Goal: Task Accomplishment & Management: Use online tool/utility

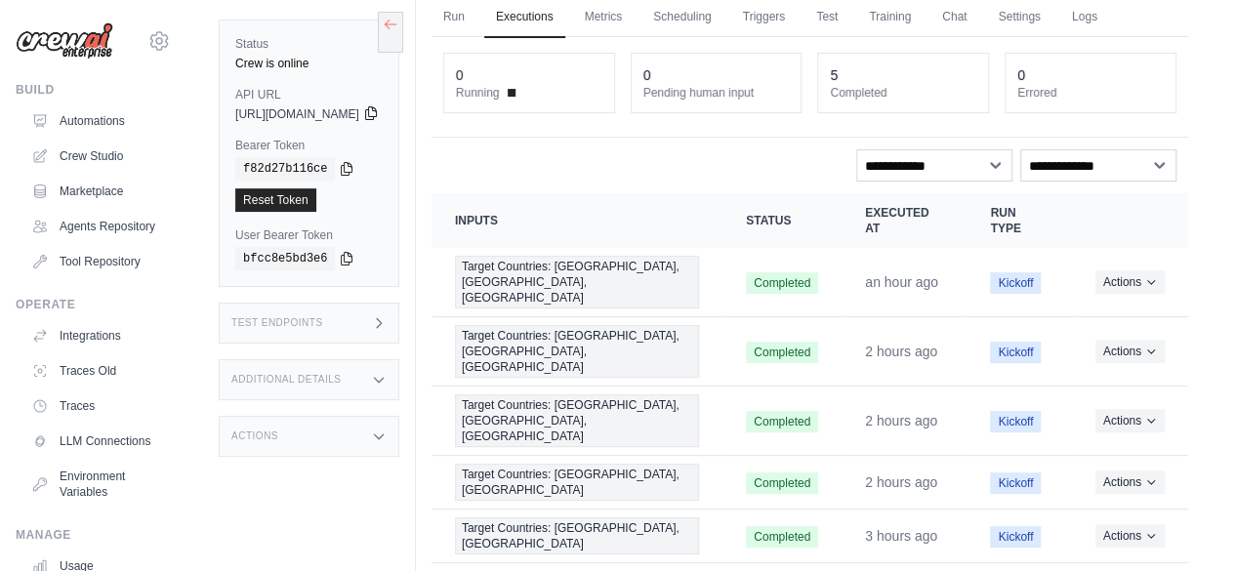
click at [379, 105] on icon at bounding box center [371, 113] width 16 height 16
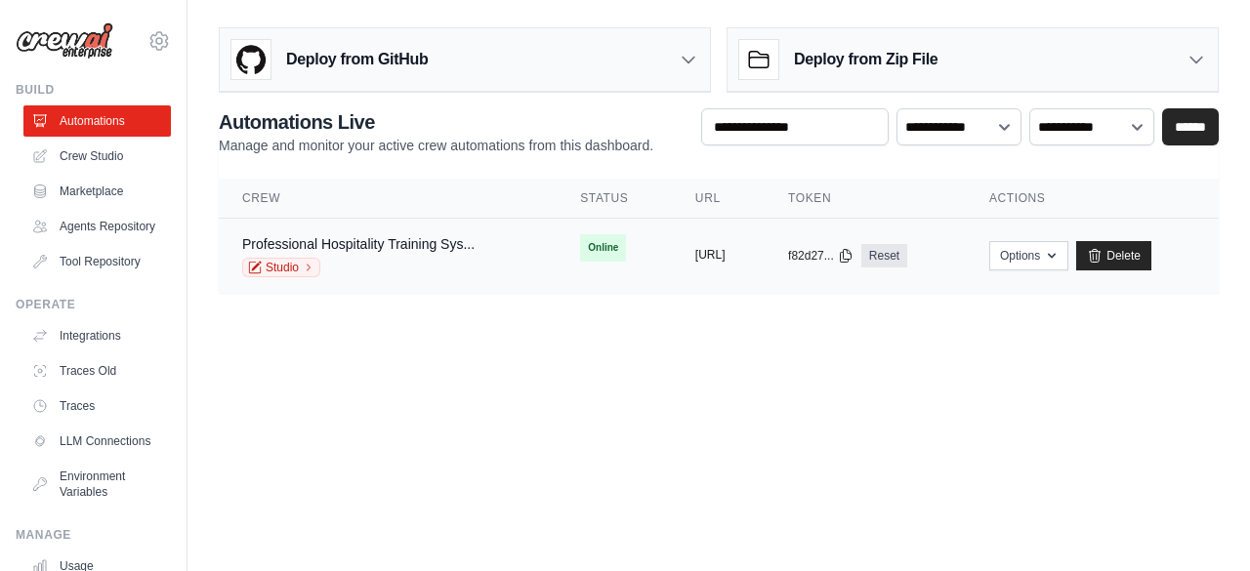
click at [695, 253] on button "[URL]" at bounding box center [710, 255] width 30 height 16
click at [291, 267] on link "Studio" at bounding box center [281, 268] width 78 height 20
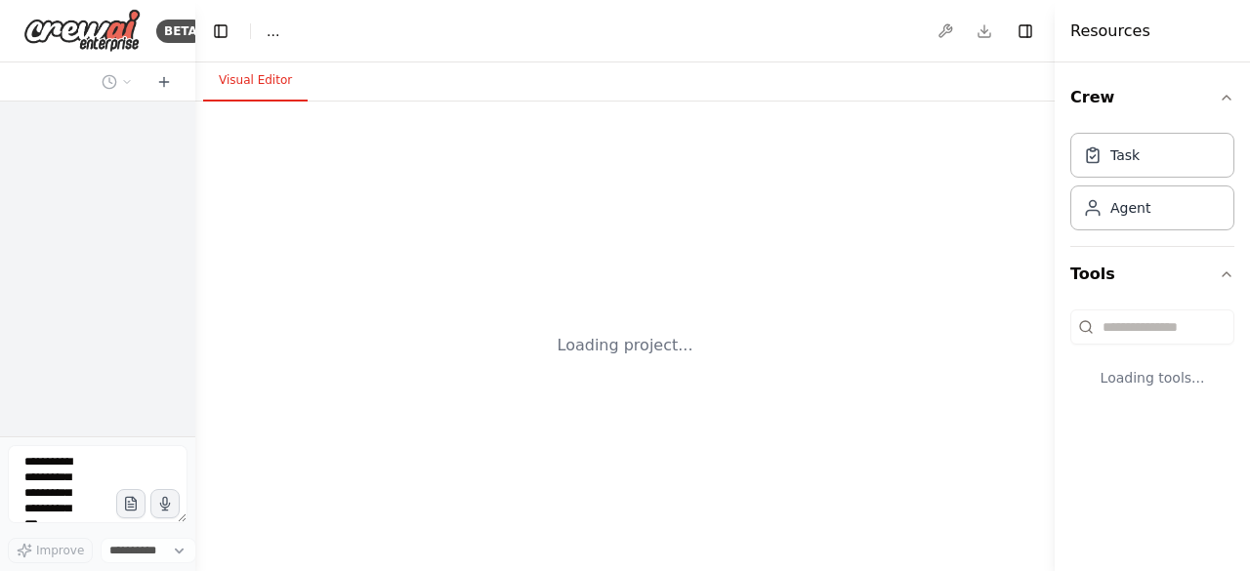
select select "****"
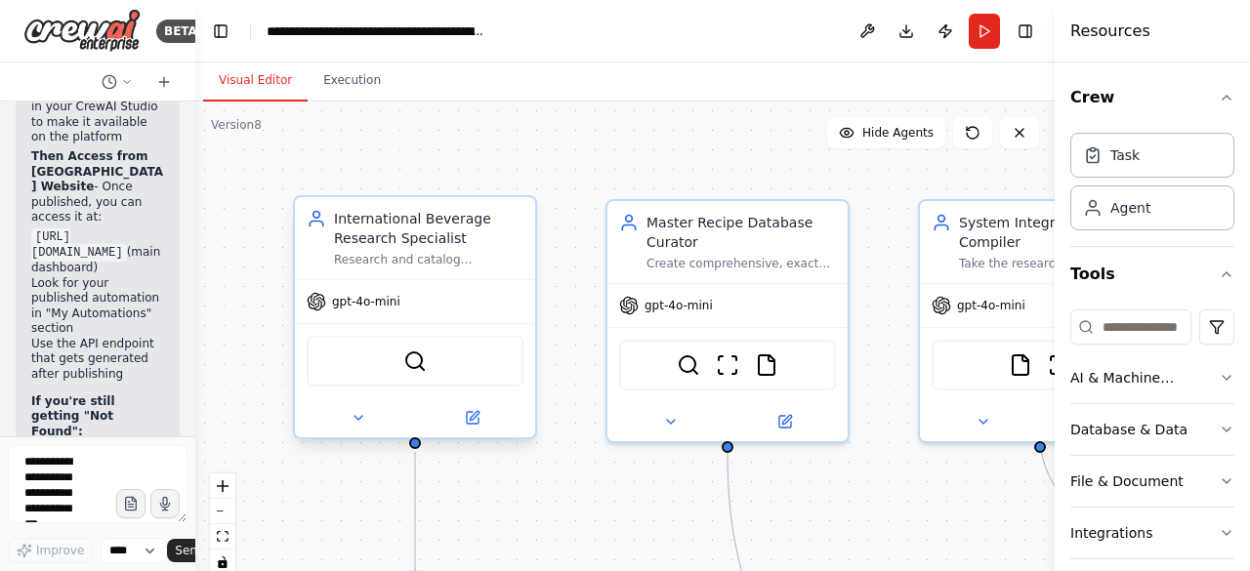
scroll to position [33651, 0]
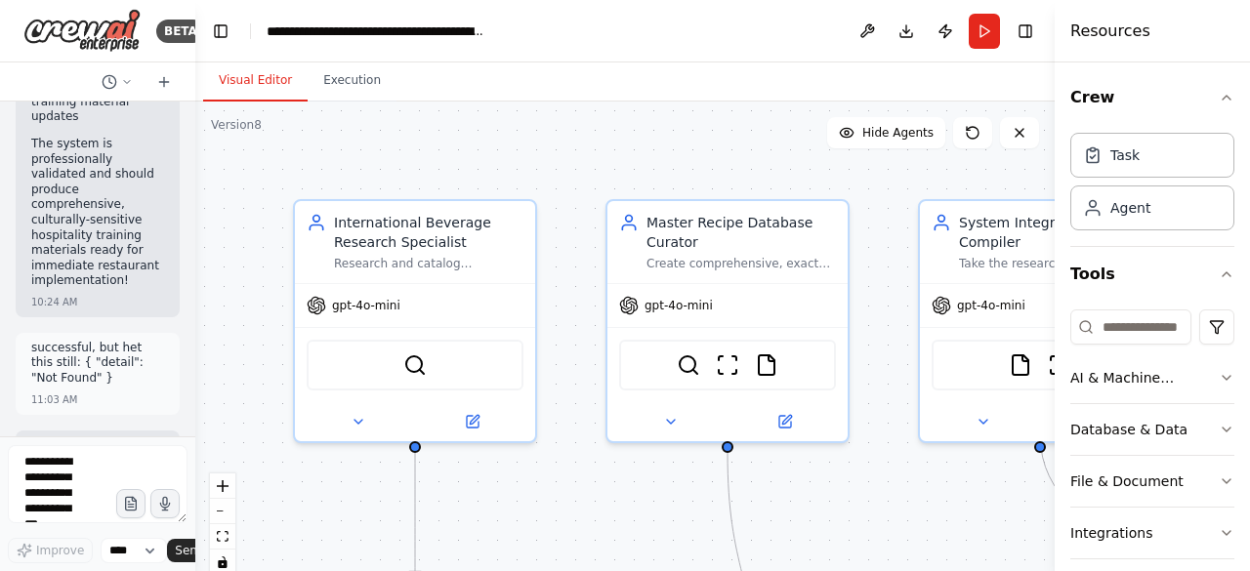
drag, startPoint x: 59, startPoint y: 368, endPoint x: 88, endPoint y: 383, distance: 32.7
click at [943, 29] on button "Publish" at bounding box center [944, 31] width 31 height 35
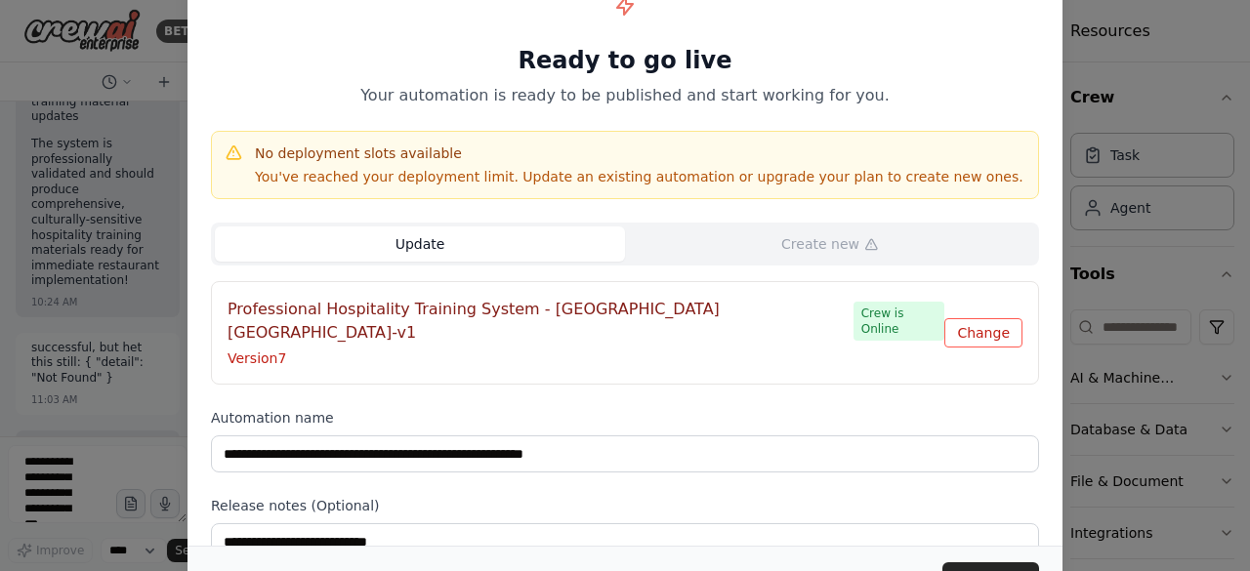
click at [988, 324] on button "Change" at bounding box center [983, 332] width 78 height 29
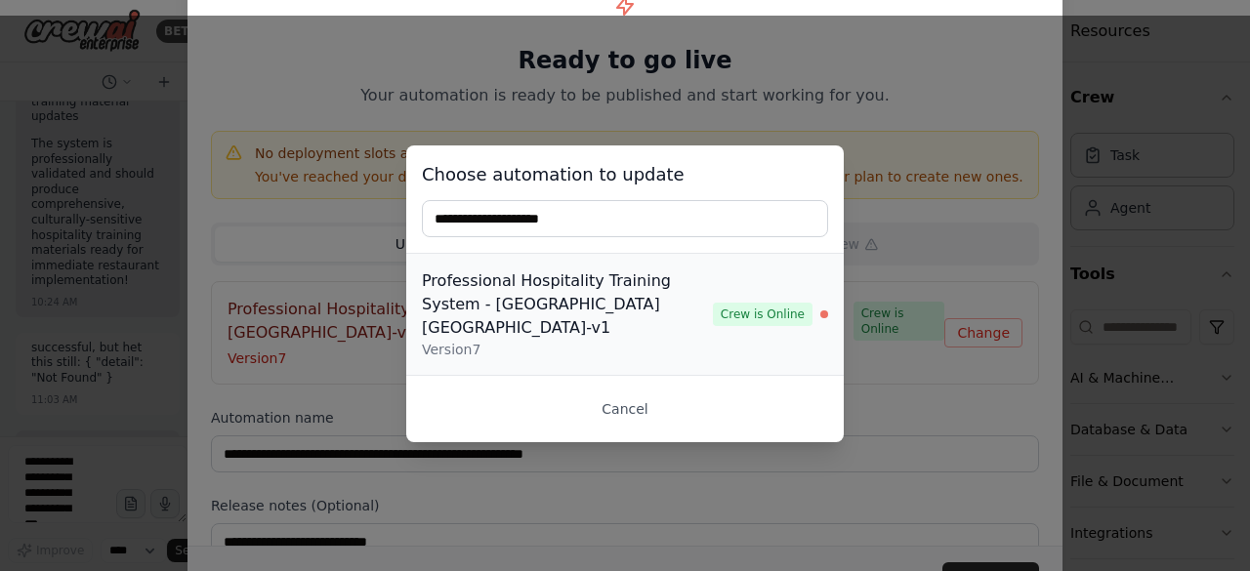
click at [511, 304] on div "Professional Hospitality Training System - [GEOGRAPHIC_DATA] [GEOGRAPHIC_DATA]-…" at bounding box center [567, 304] width 291 height 70
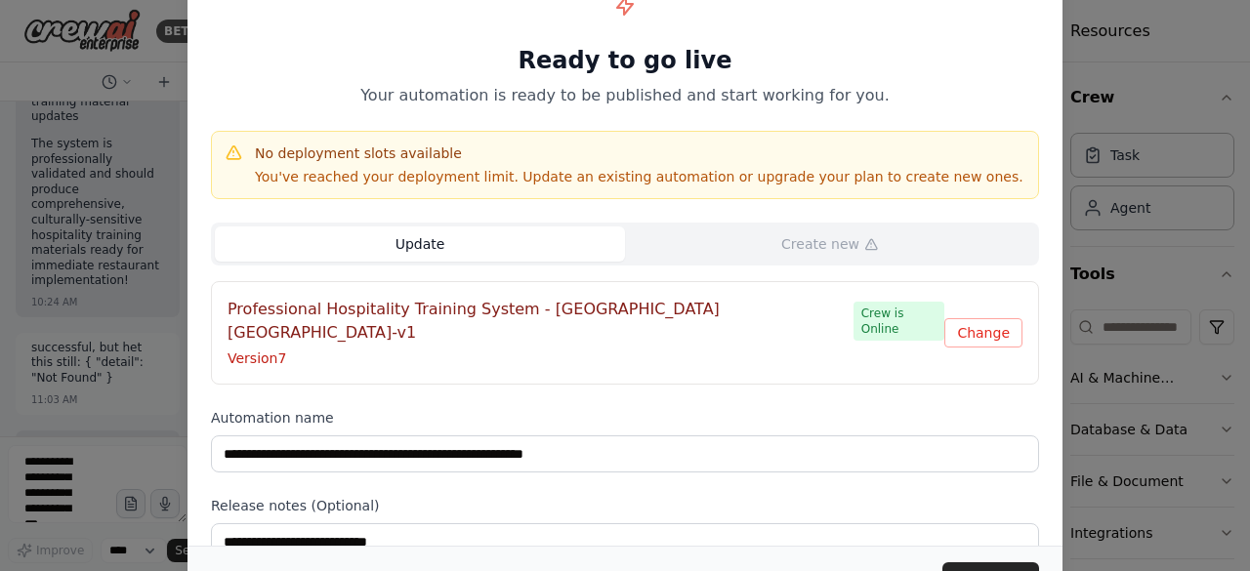
drag, startPoint x: 252, startPoint y: 62, endPoint x: 252, endPoint y: 17, distance: 45.9
click at [252, 17] on div "Ready to go live Your automation is ready to be published and start working for…" at bounding box center [625, 44] width 828 height 125
click at [998, 565] on button "Update" at bounding box center [990, 579] width 97 height 35
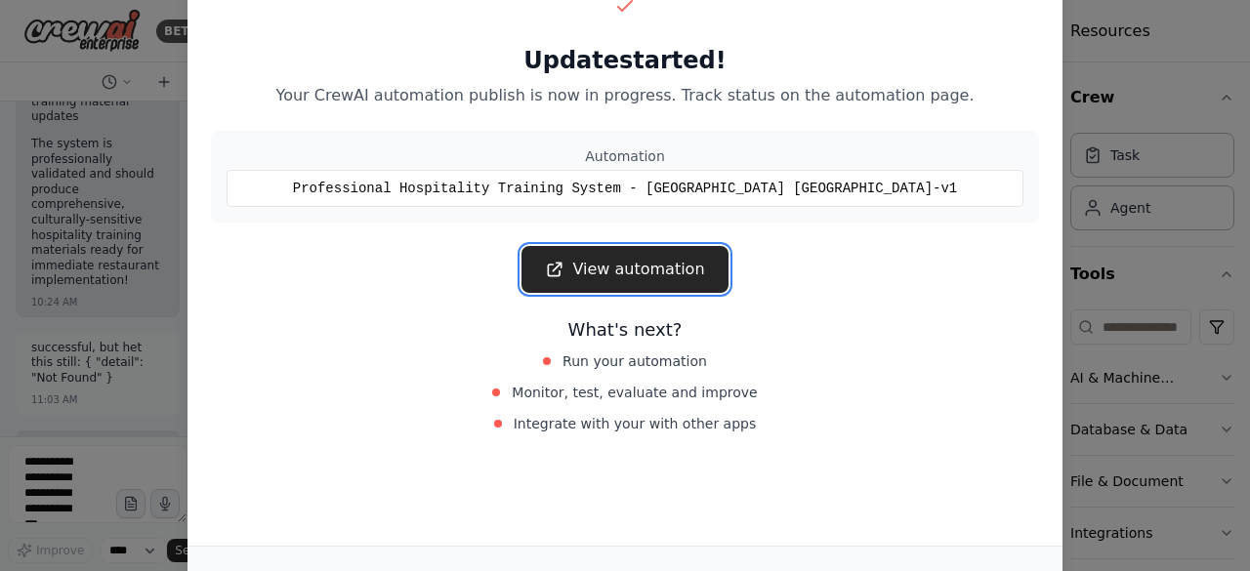
click at [648, 270] on link "View automation" at bounding box center [624, 269] width 206 height 47
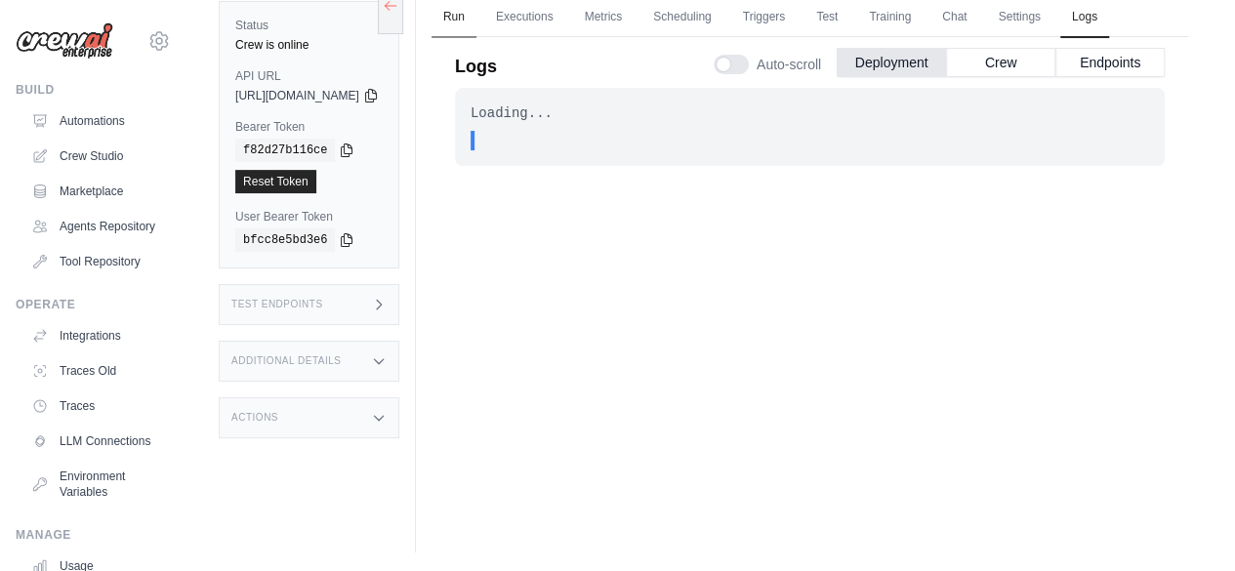
click at [476, 12] on link "Run" at bounding box center [453, 17] width 45 height 41
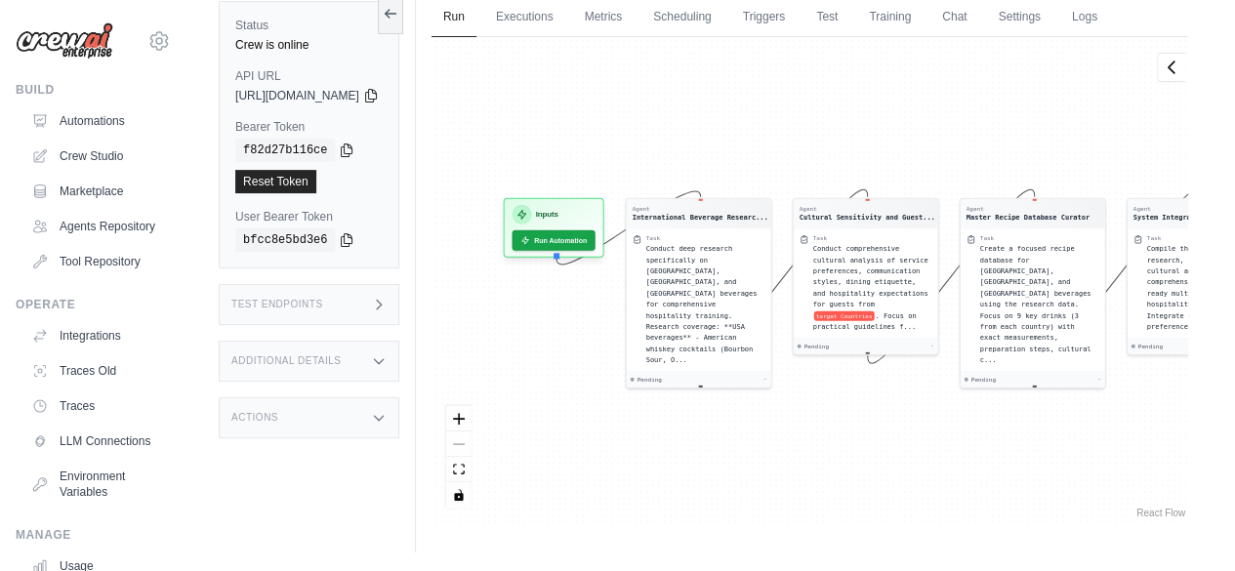
drag, startPoint x: 573, startPoint y: 149, endPoint x: 875, endPoint y: 143, distance: 301.7
click at [875, 143] on div "Agent International Beverage Researc... Task Conduct deep research specifically…" at bounding box center [809, 279] width 757 height 485
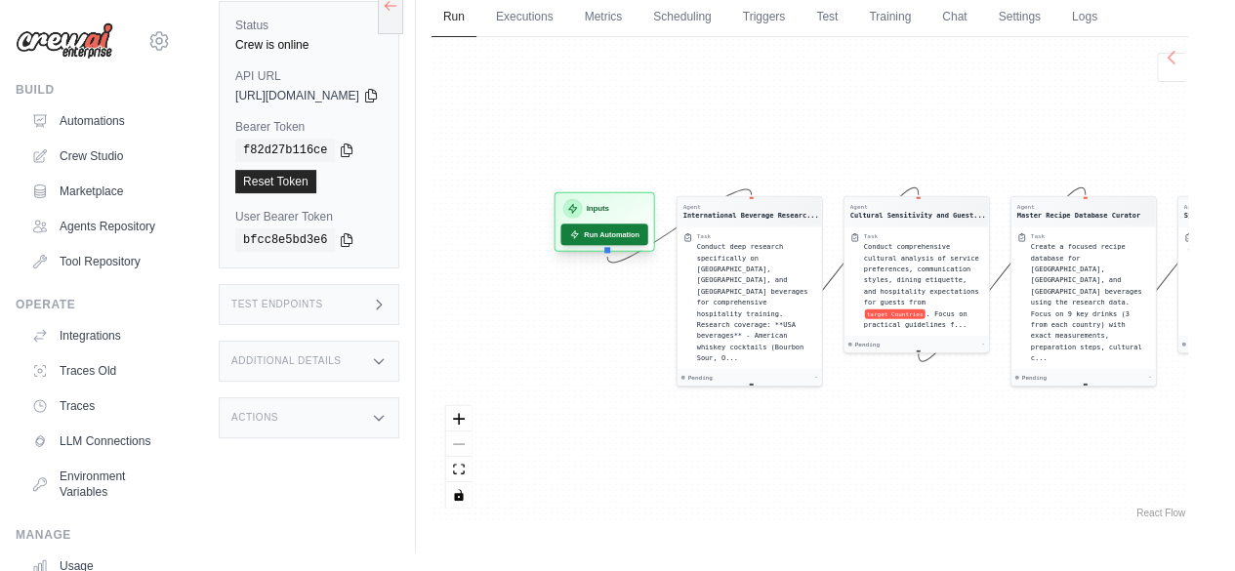
click at [647, 238] on button "Run Automation" at bounding box center [603, 234] width 87 height 21
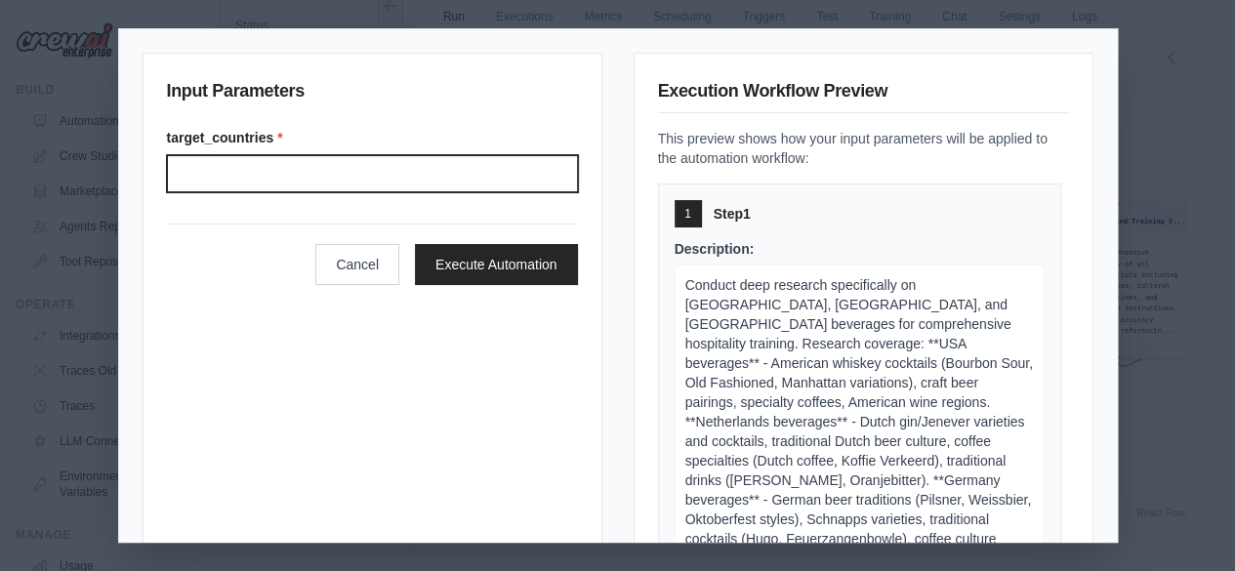
click at [265, 179] on input "Target countries" at bounding box center [372, 173] width 411 height 37
type input "**********"
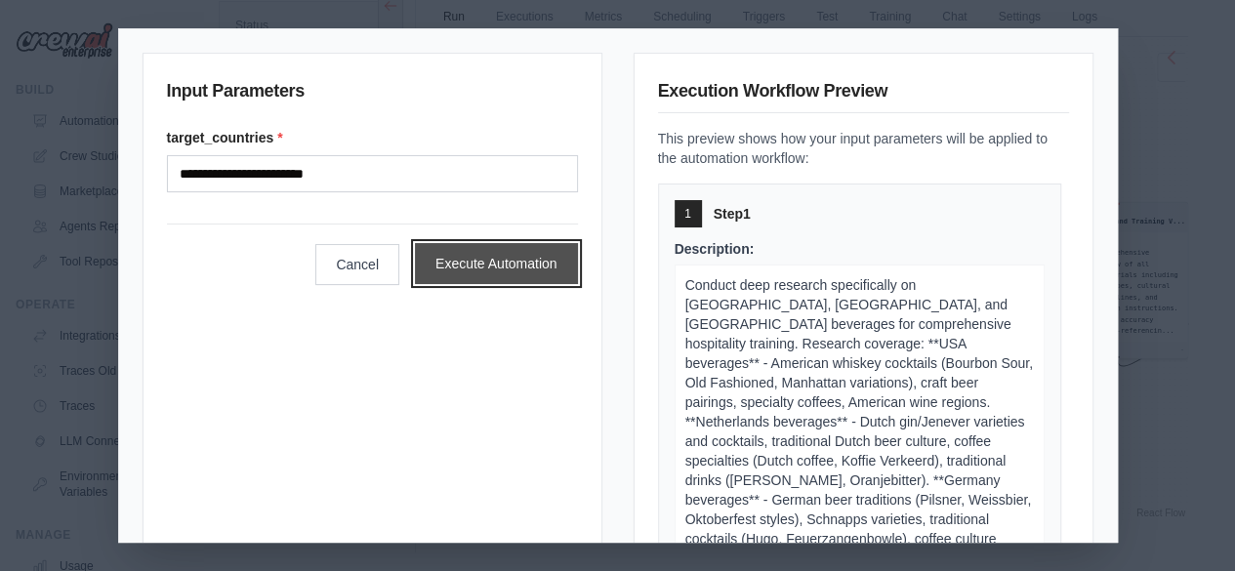
click at [494, 266] on button "Execute Automation" at bounding box center [496, 263] width 163 height 41
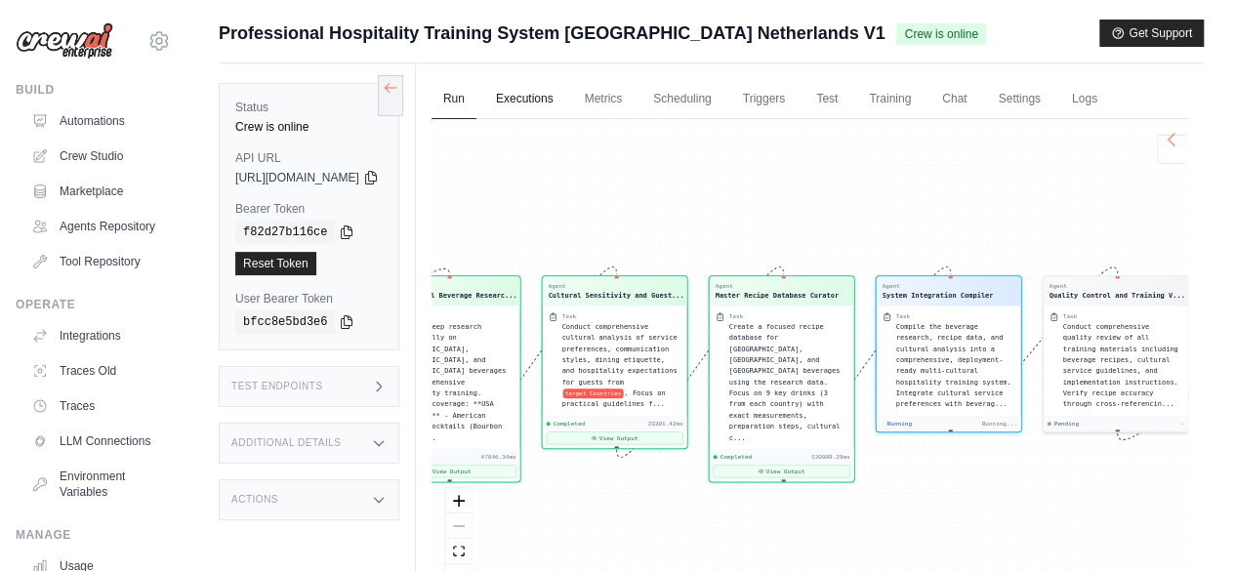
click at [565, 97] on link "Executions" at bounding box center [524, 99] width 81 height 41
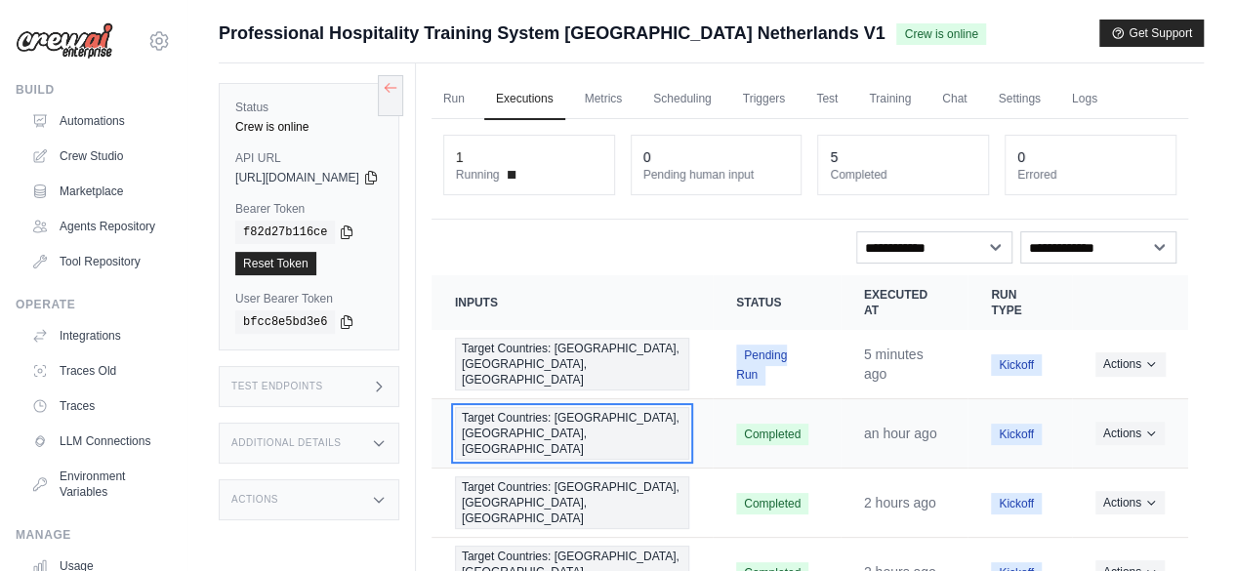
click at [602, 407] on span "Target Countries: [GEOGRAPHIC_DATA], [GEOGRAPHIC_DATA], [GEOGRAPHIC_DATA]" at bounding box center [572, 433] width 234 height 53
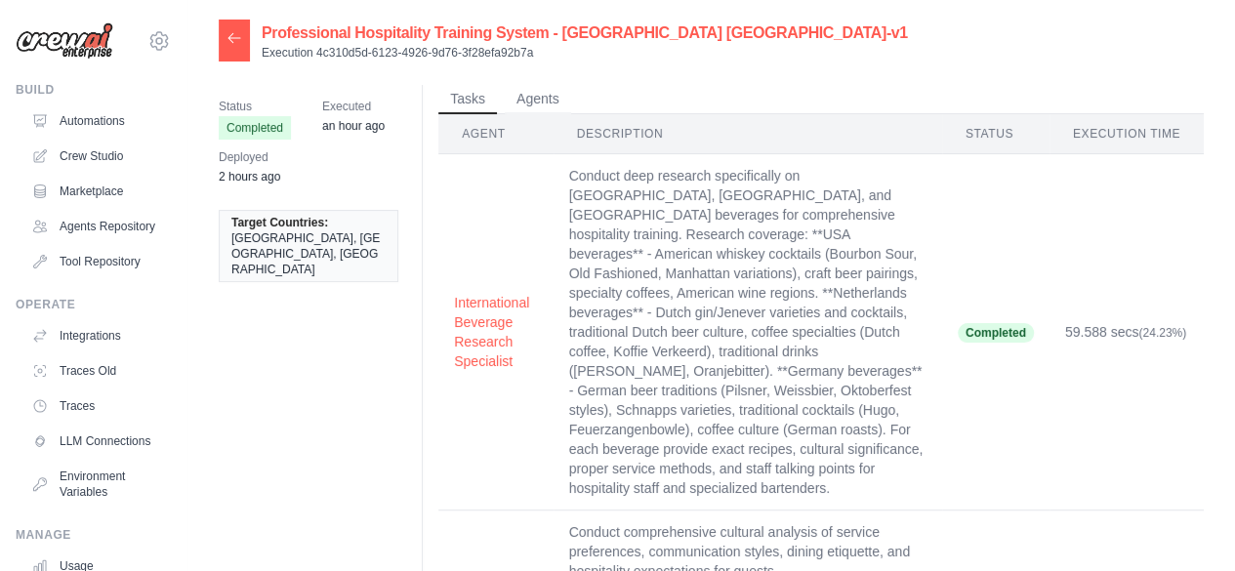
click at [228, 38] on icon at bounding box center [234, 37] width 12 height 9
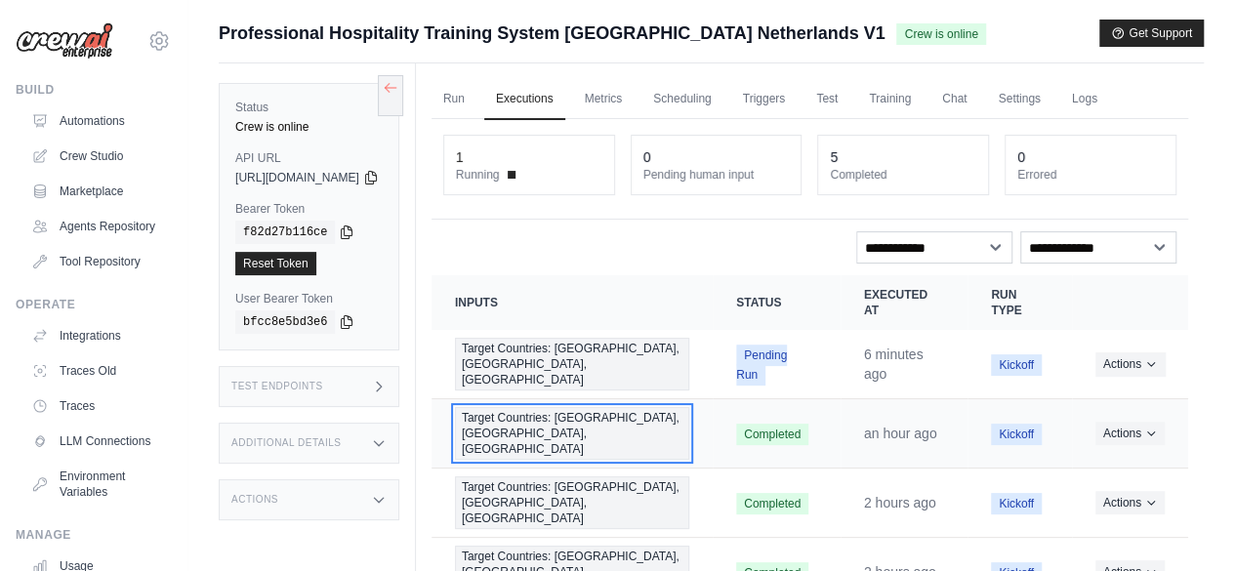
click at [537, 407] on span "Target Countries: [GEOGRAPHIC_DATA], [GEOGRAPHIC_DATA], [GEOGRAPHIC_DATA]" at bounding box center [572, 433] width 234 height 53
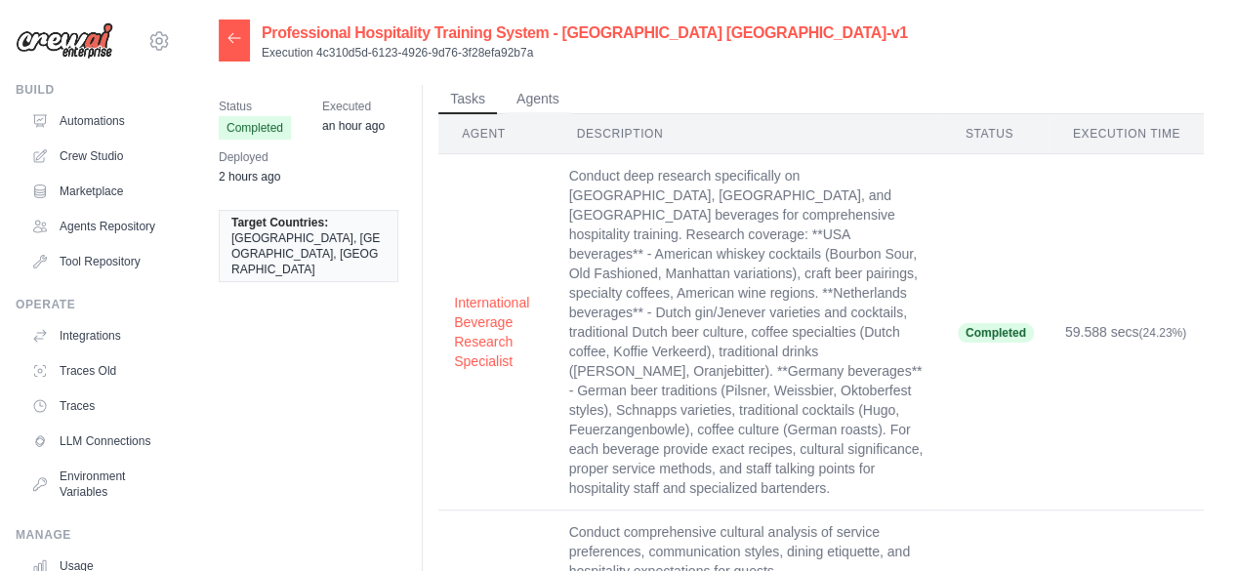
click at [237, 36] on icon at bounding box center [234, 38] width 16 height 16
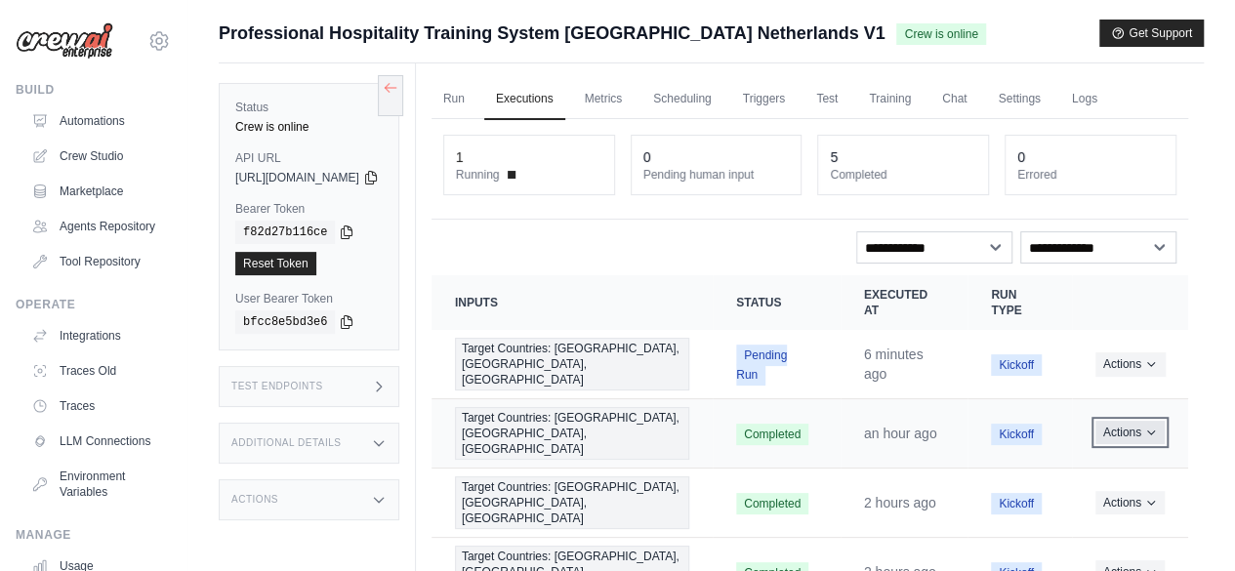
click at [1151, 431] on icon "Actions for execution" at bounding box center [1150, 433] width 7 height 4
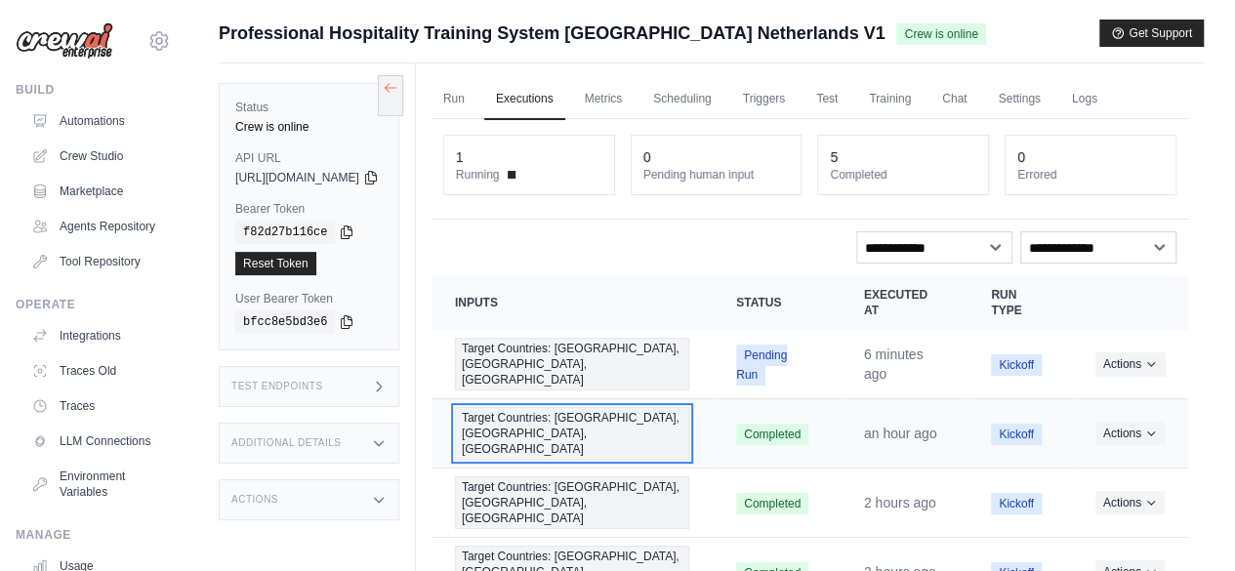
click at [568, 407] on span "Target Countries: USA, Netherlands, Germany" at bounding box center [572, 433] width 234 height 53
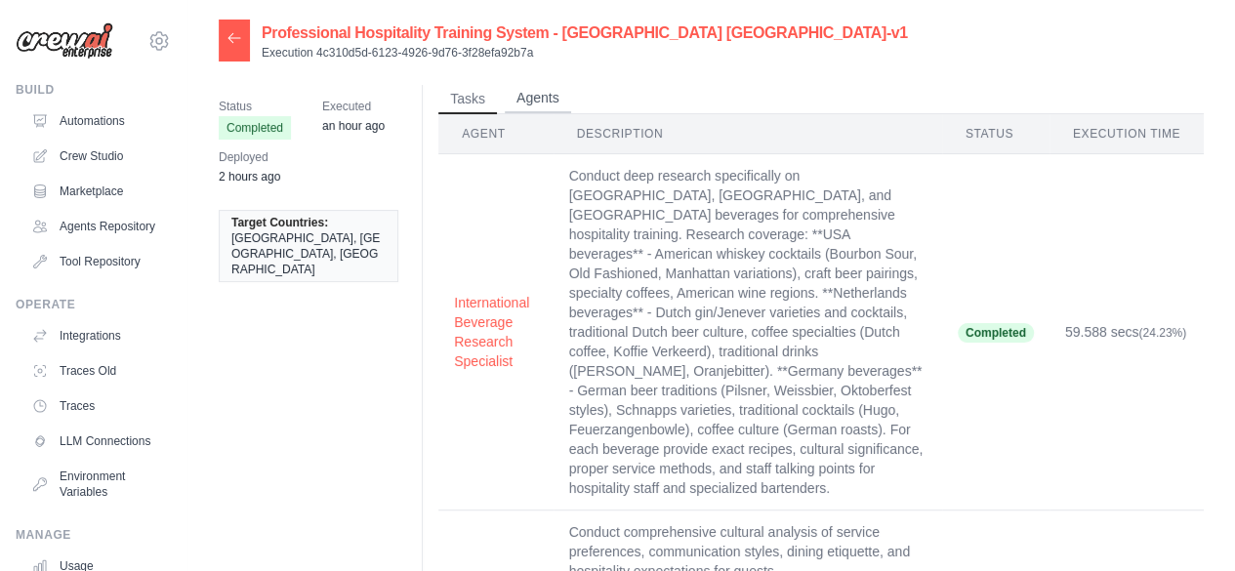
click at [543, 97] on button "Agents" at bounding box center [538, 98] width 66 height 29
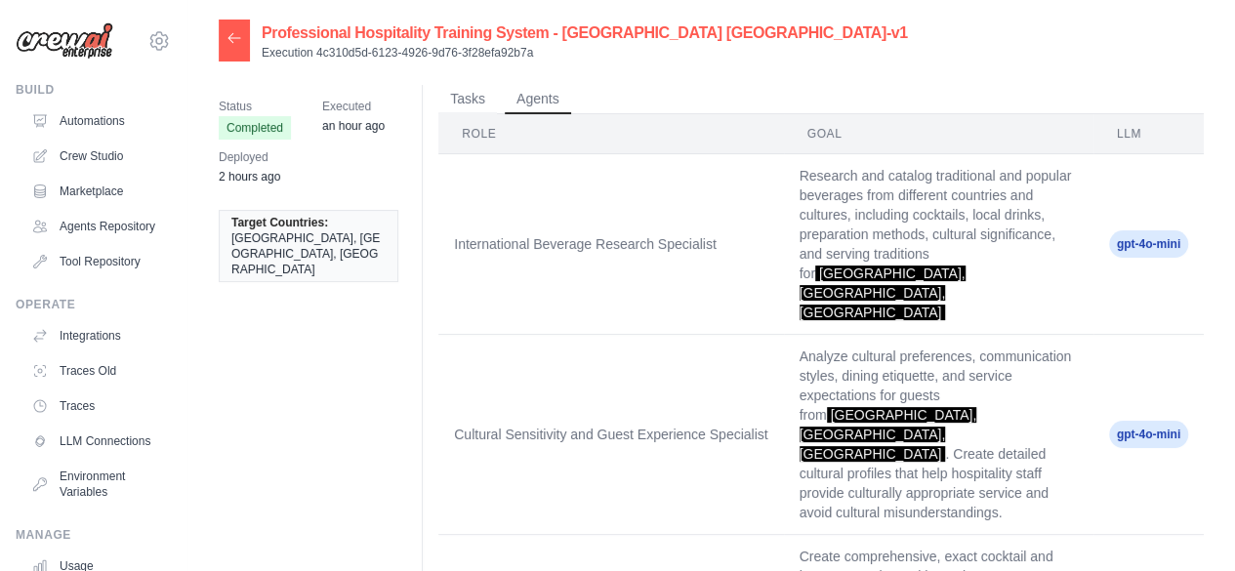
click at [268, 230] on span "USA, Netherlands, Germany" at bounding box center [308, 253] width 154 height 47
